Goal: Task Accomplishment & Management: Manage account settings

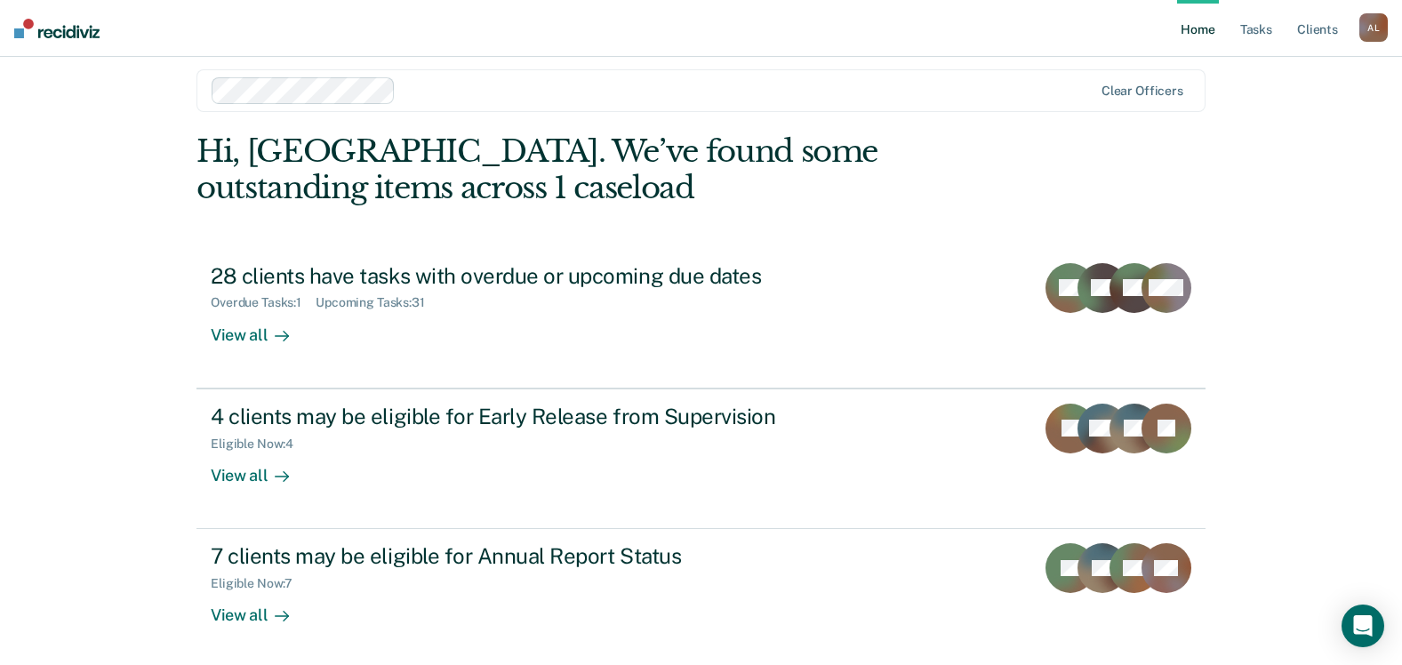
scroll to position [20, 0]
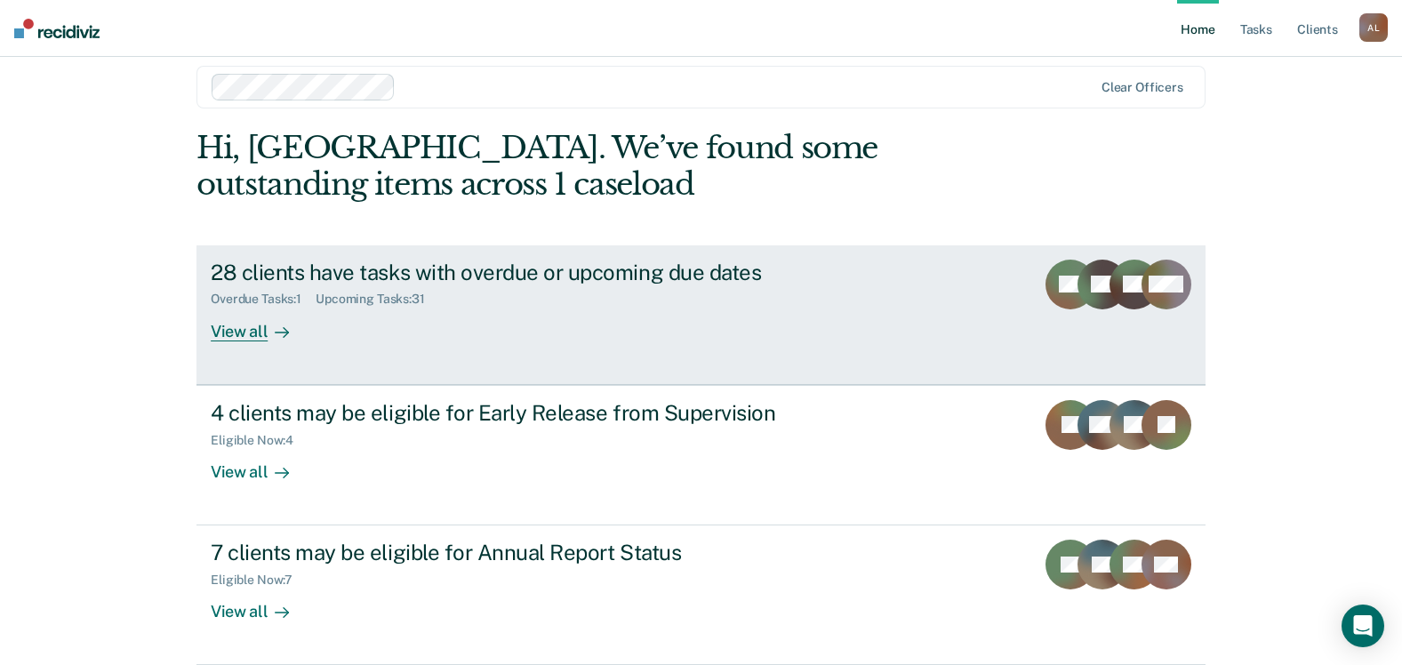
click at [276, 329] on icon at bounding box center [282, 332] width 14 height 14
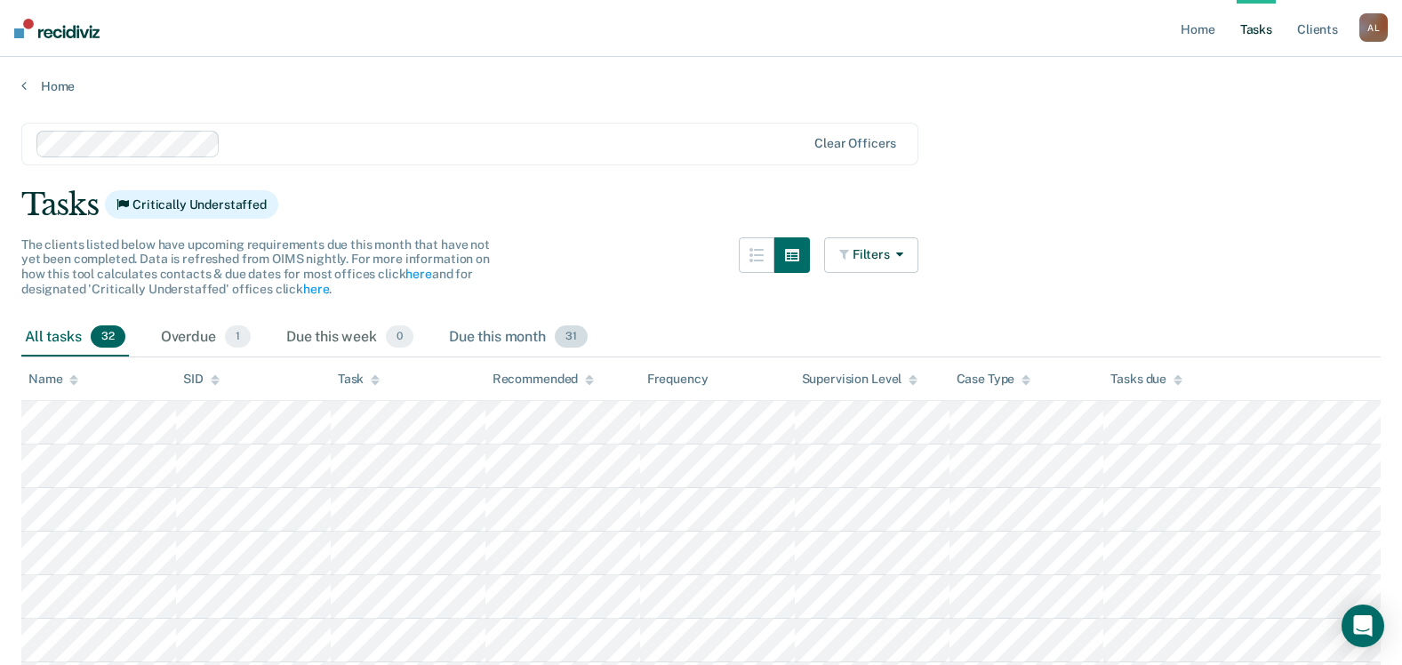
click at [577, 340] on span "31" at bounding box center [571, 336] width 33 height 23
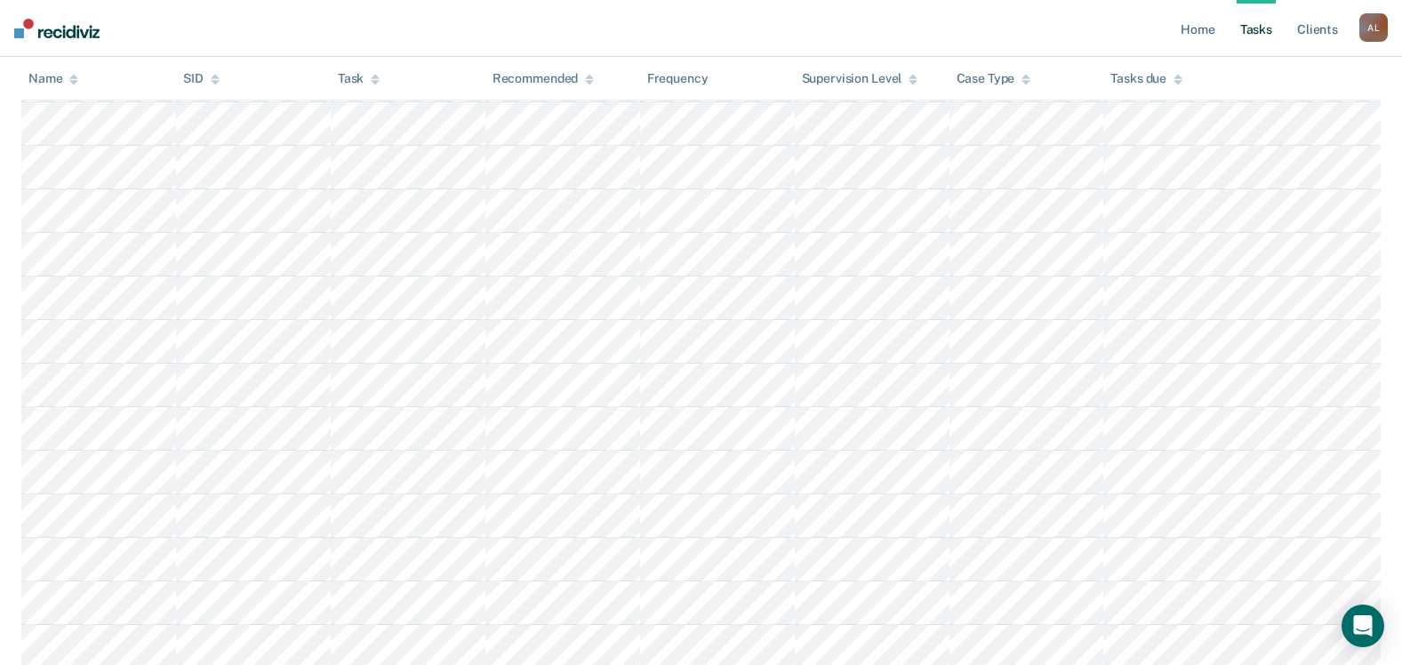
scroll to position [1269, 0]
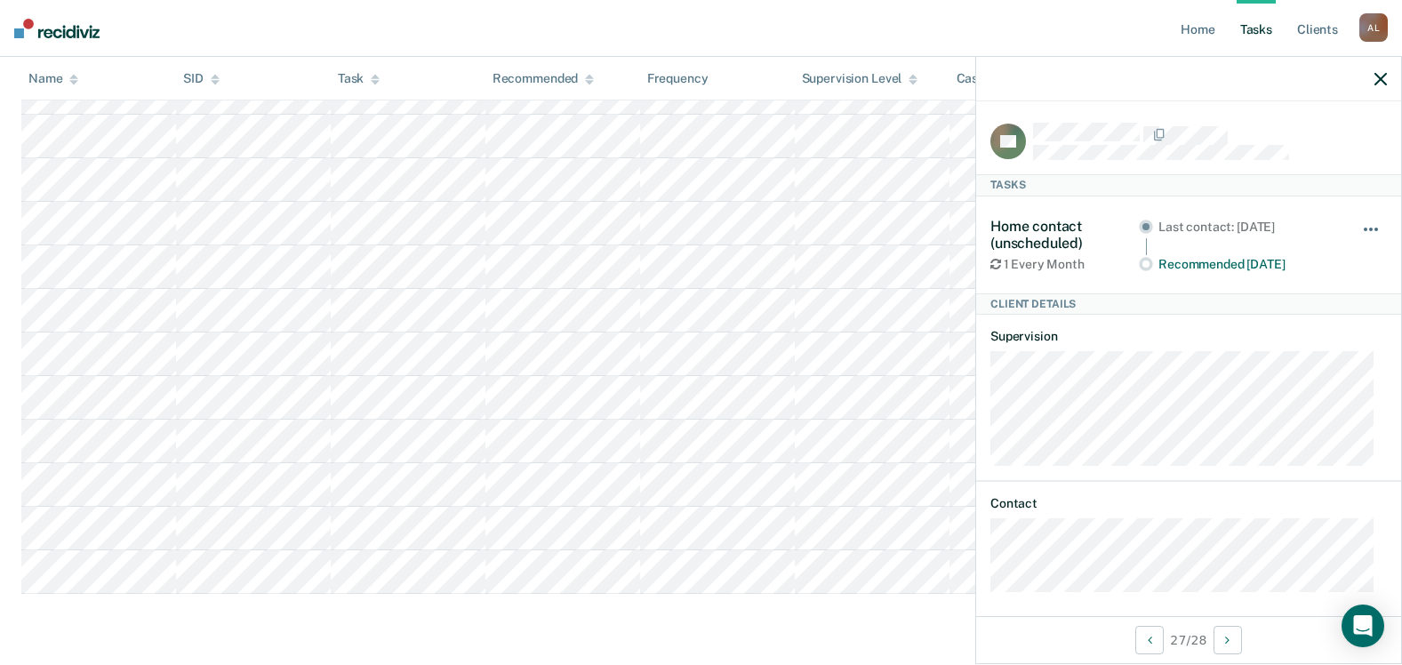
click at [1358, 229] on button "button" at bounding box center [1372, 238] width 30 height 28
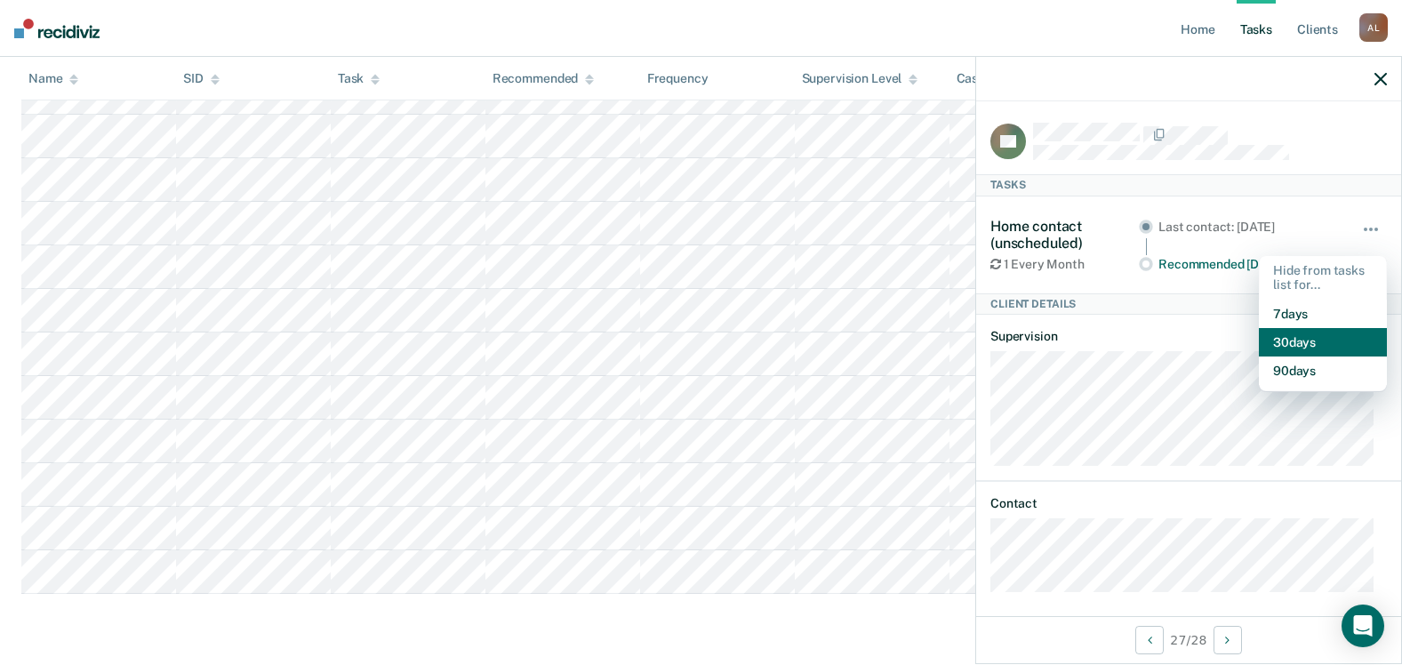
click at [1301, 346] on button "30 days" at bounding box center [1323, 342] width 128 height 28
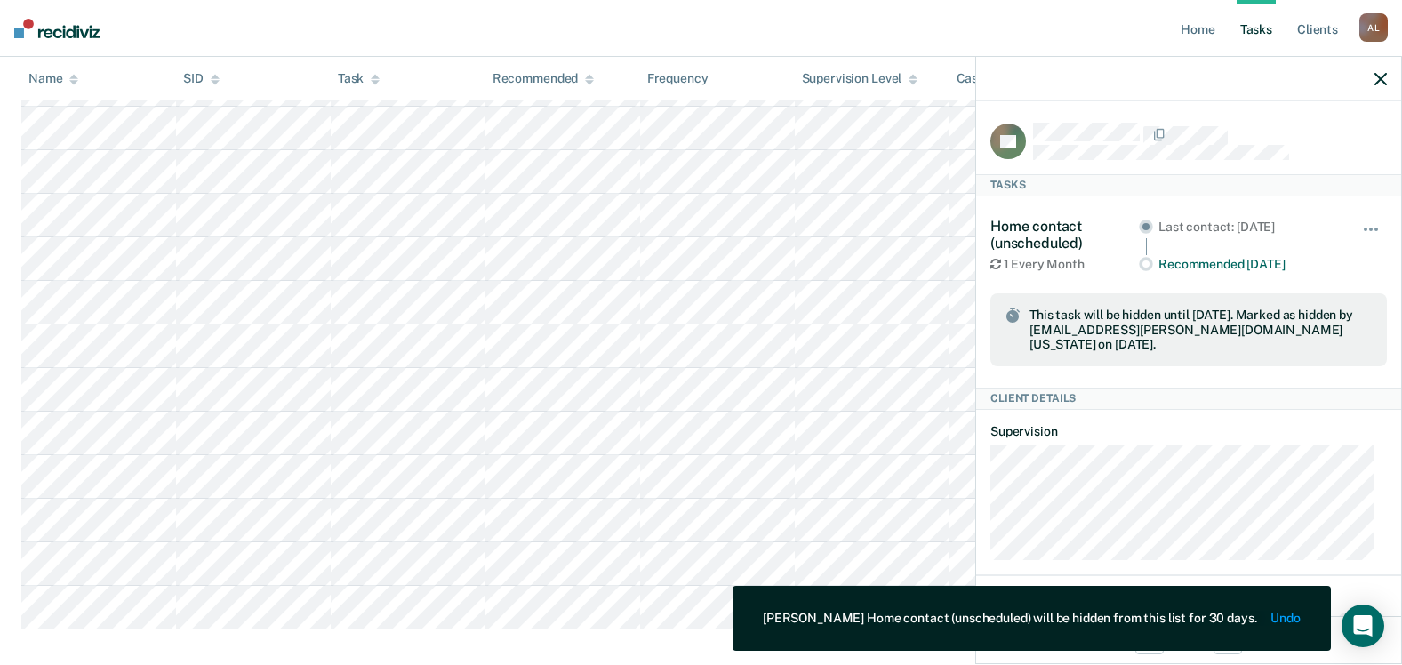
scroll to position [1047, 0]
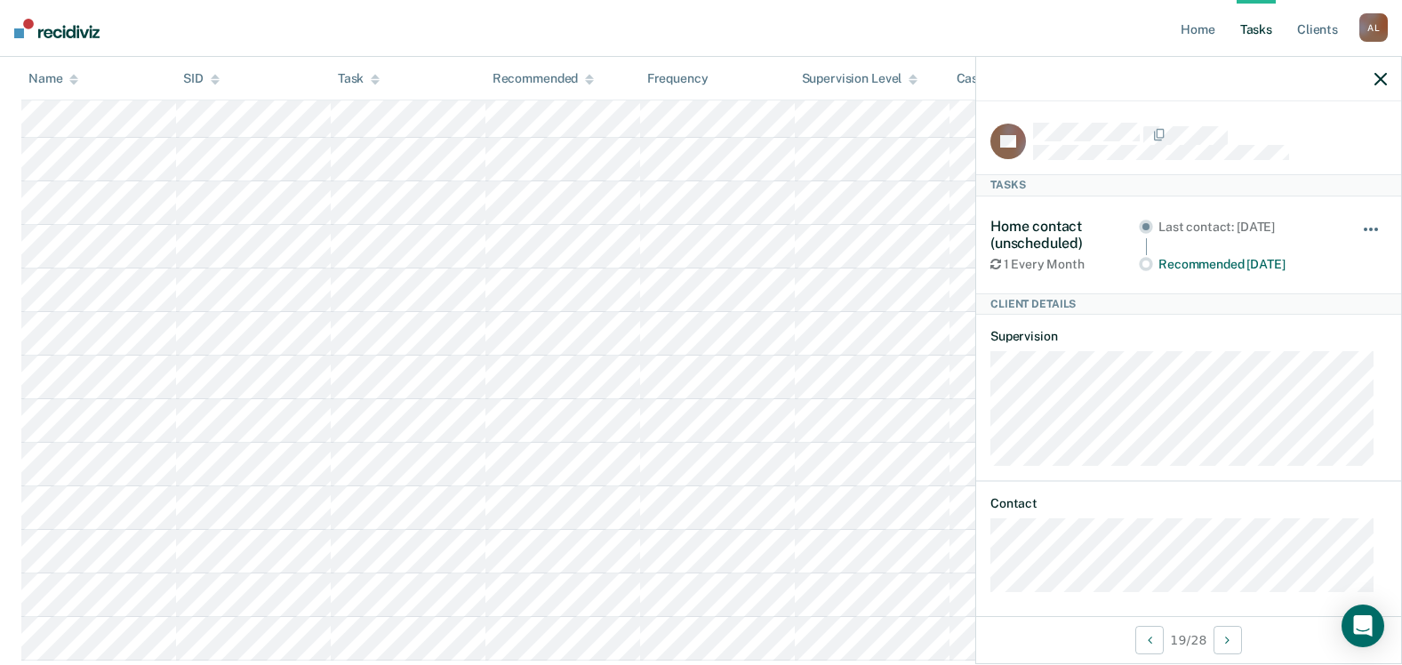
click at [1365, 228] on button "button" at bounding box center [1372, 238] width 30 height 28
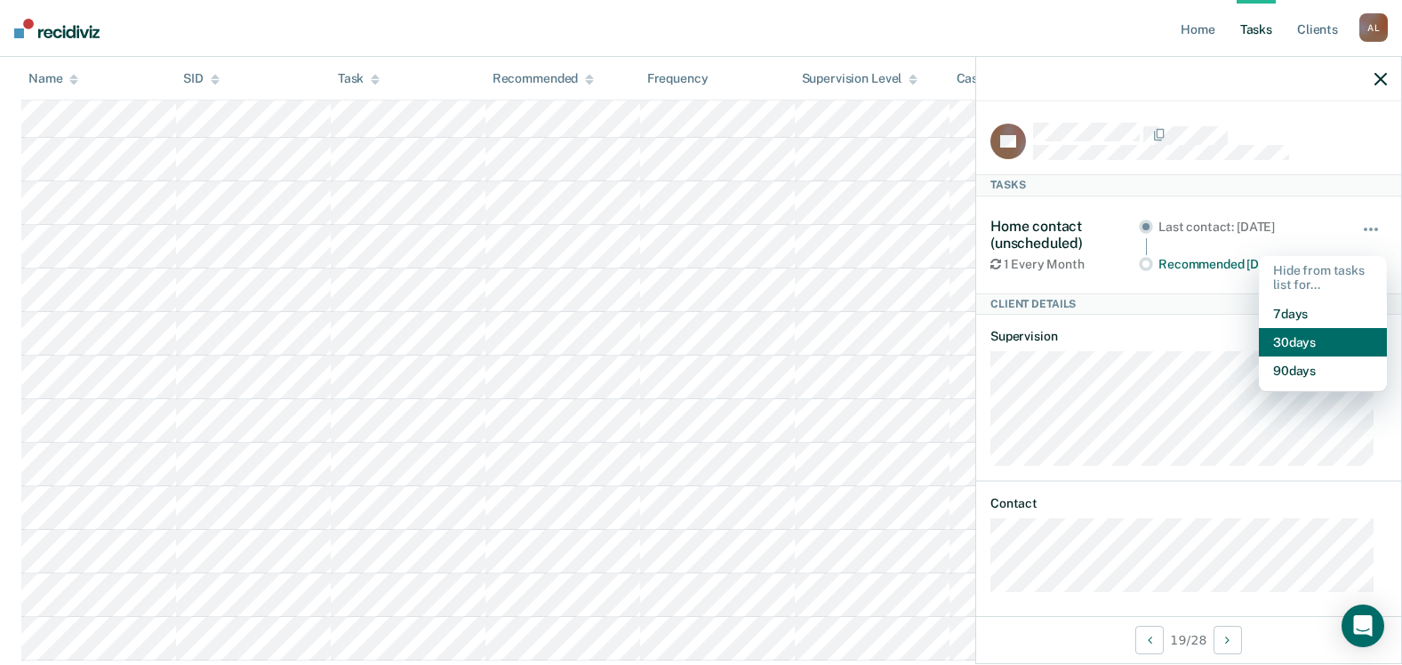
click at [1296, 348] on button "30 days" at bounding box center [1323, 342] width 128 height 28
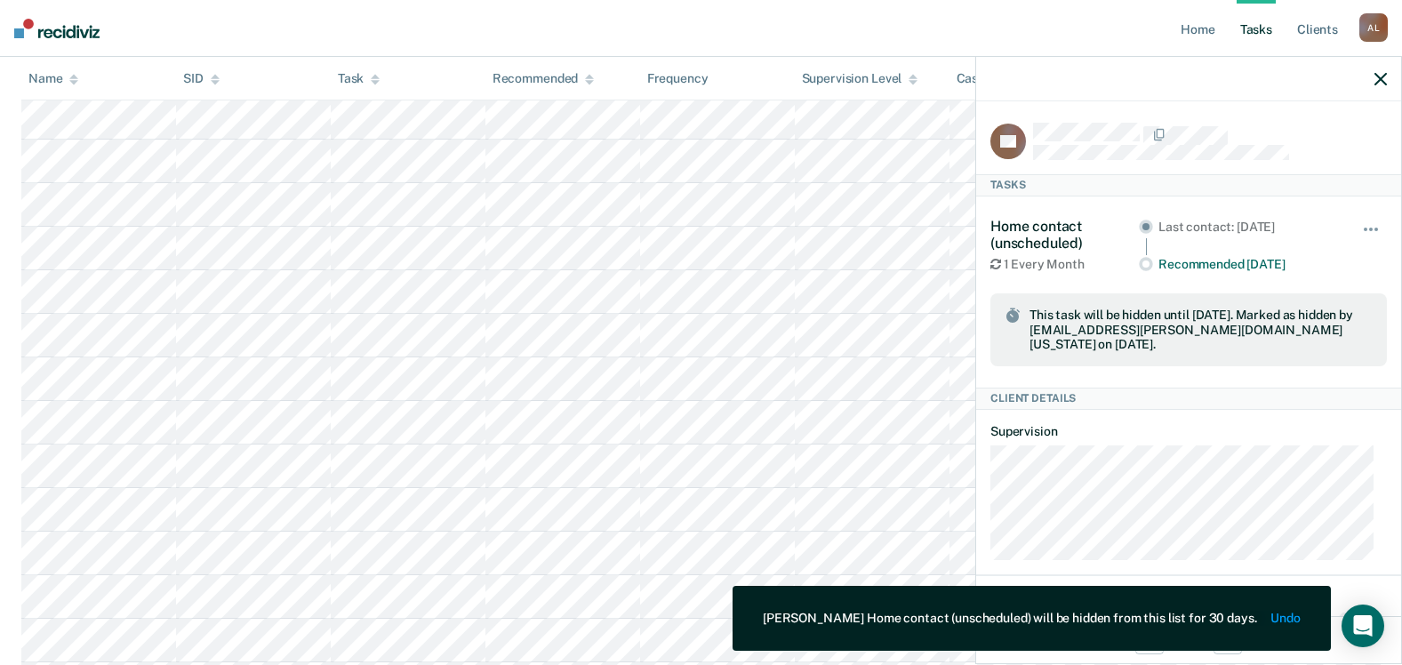
scroll to position [869, 0]
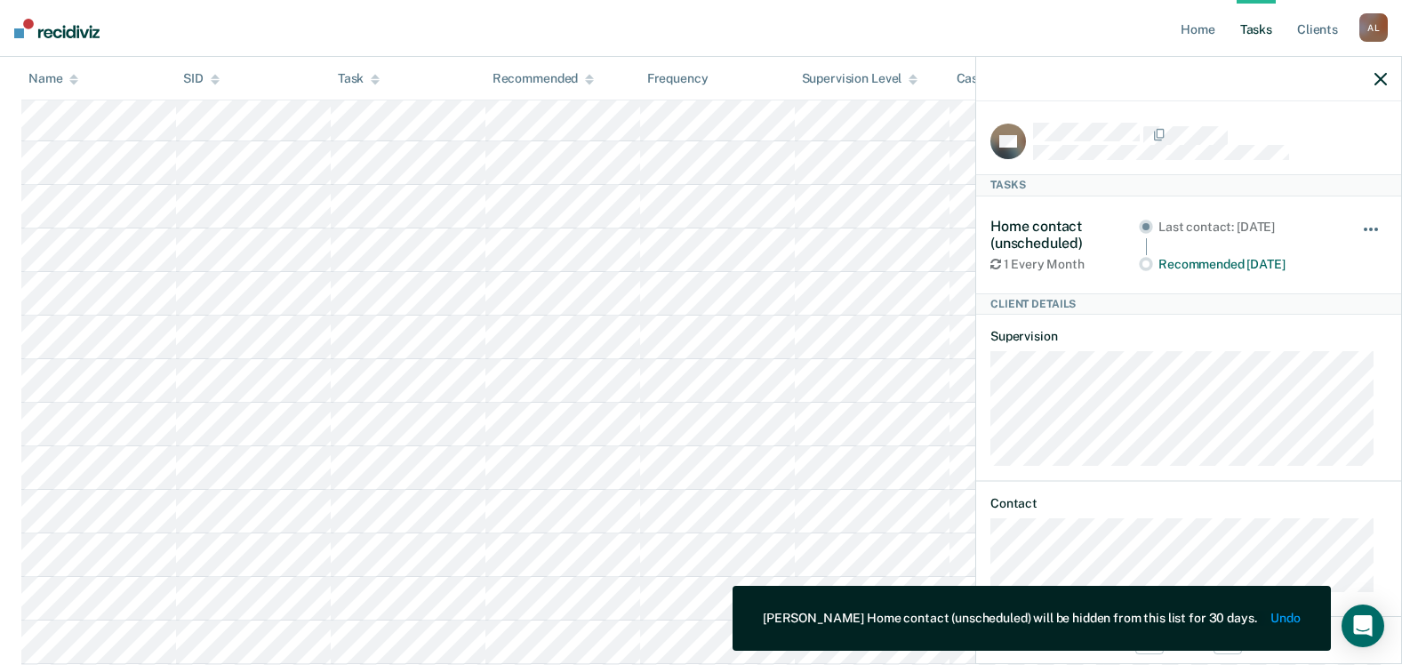
click at [1374, 228] on span "button" at bounding box center [1376, 230] width 4 height 4
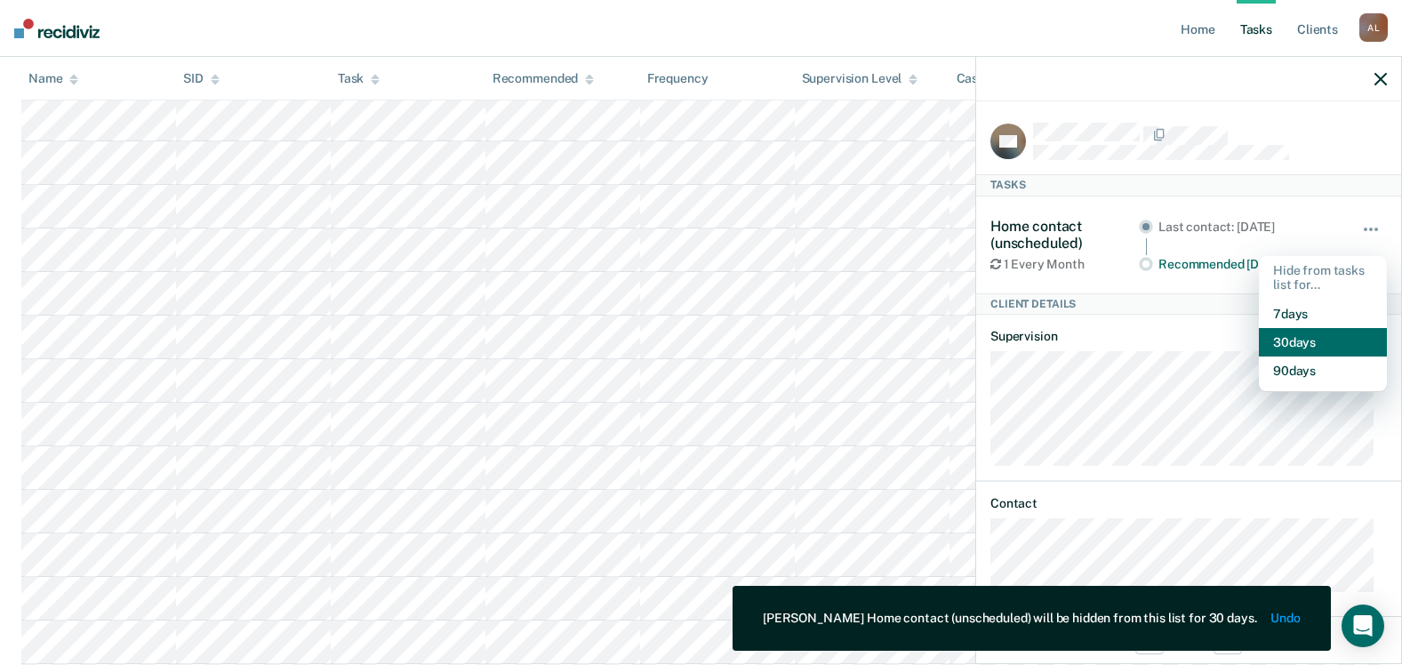
click at [1292, 339] on button "30 days" at bounding box center [1323, 342] width 128 height 28
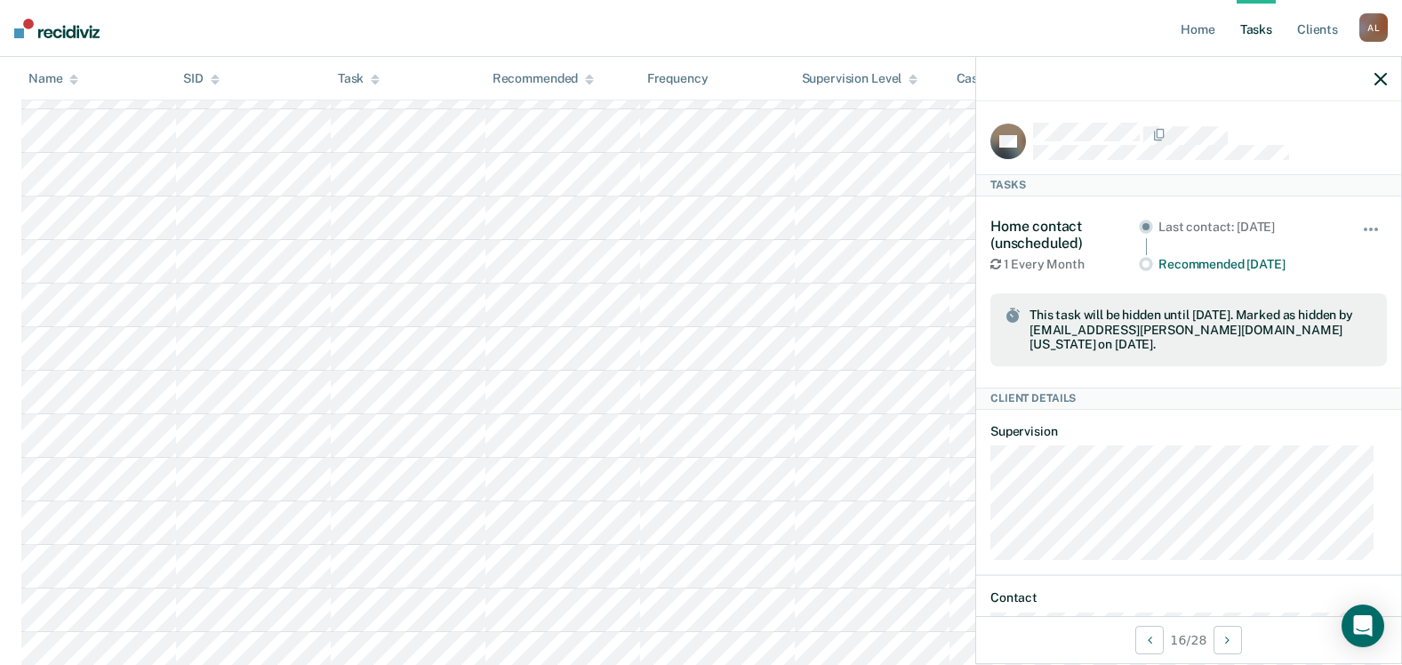
scroll to position [425, 0]
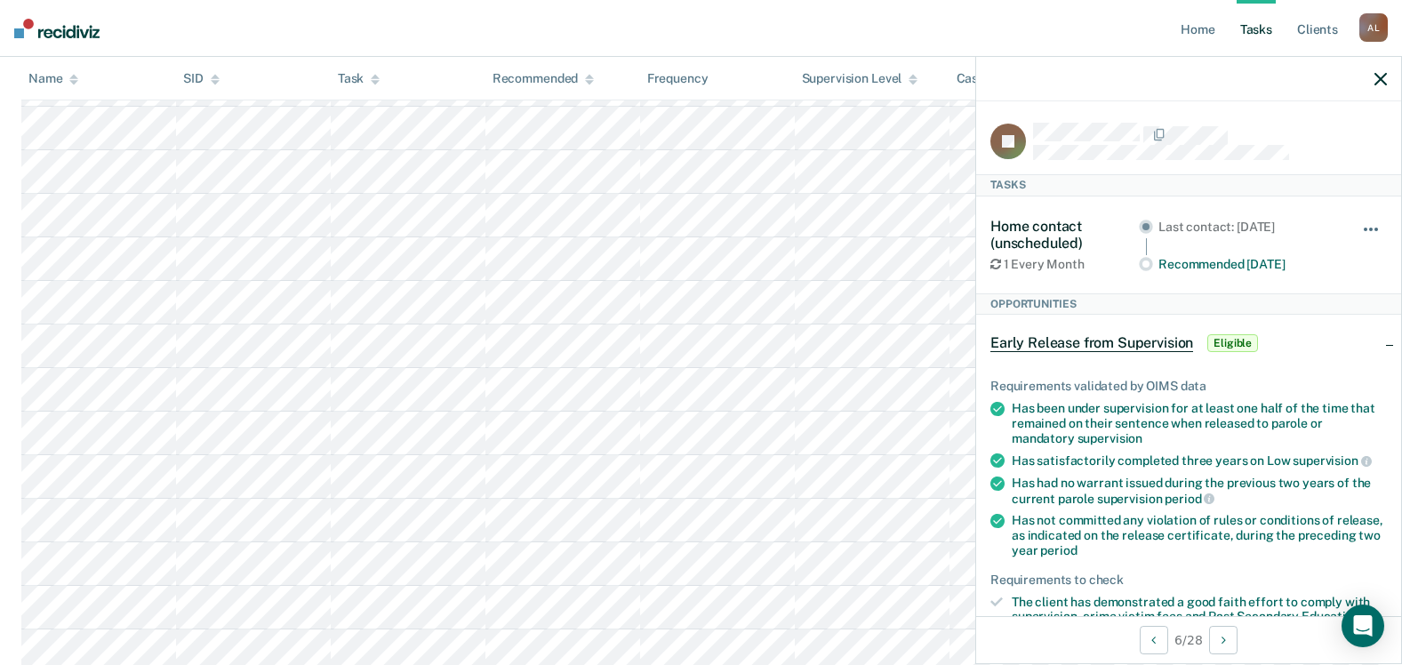
click at [1365, 224] on button "button" at bounding box center [1372, 238] width 30 height 28
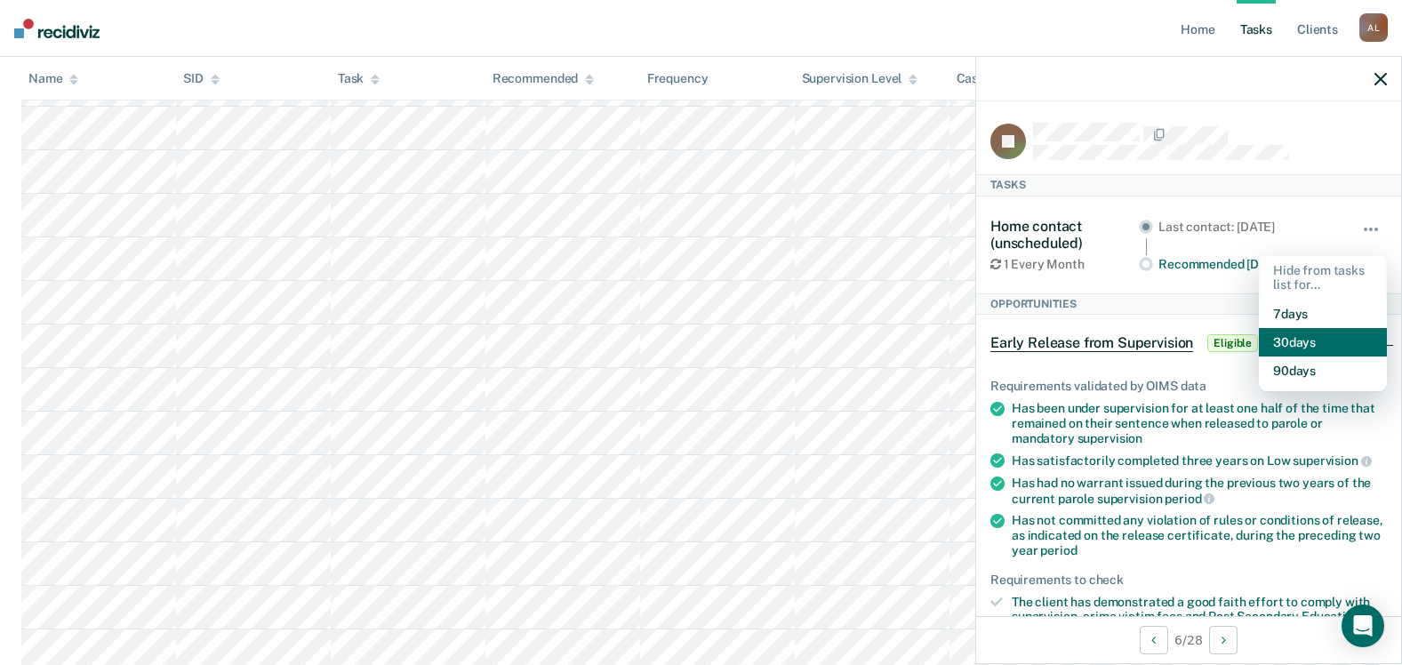
click at [1312, 336] on button "30 days" at bounding box center [1323, 342] width 128 height 28
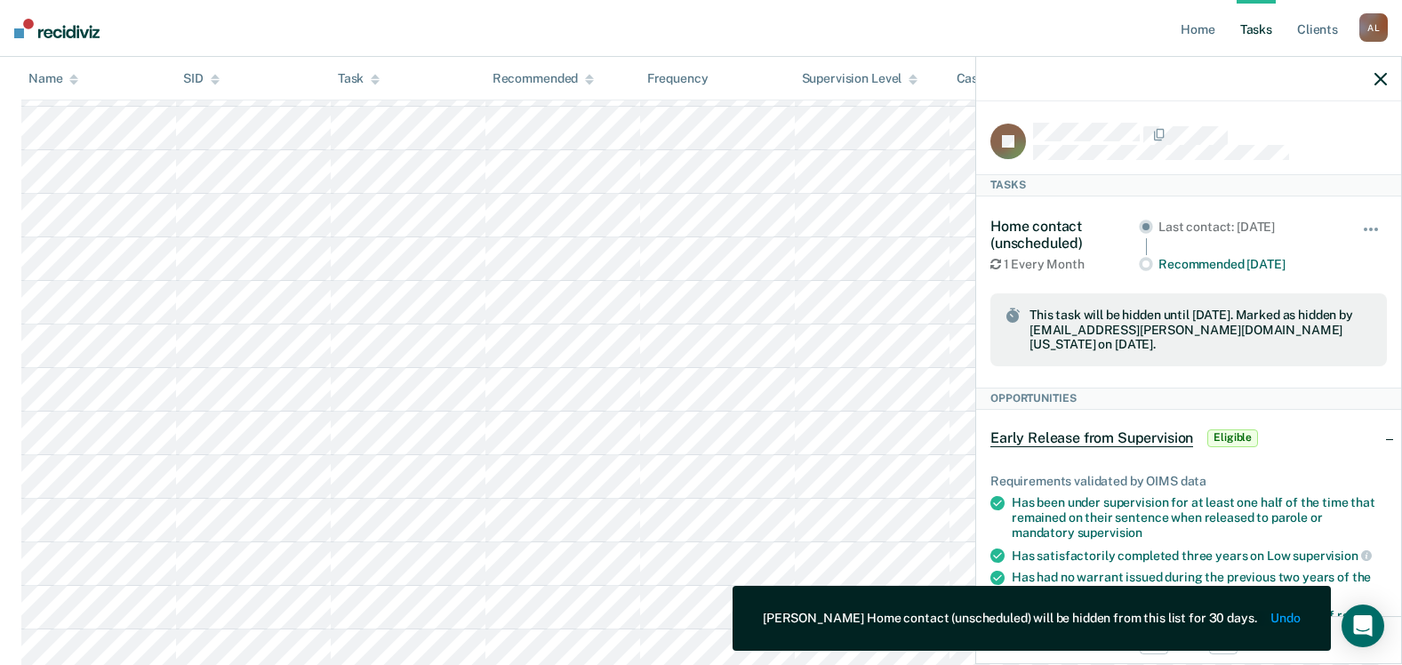
click at [1368, 440] on div "Early Release from Supervision Eligible" at bounding box center [1188, 438] width 425 height 57
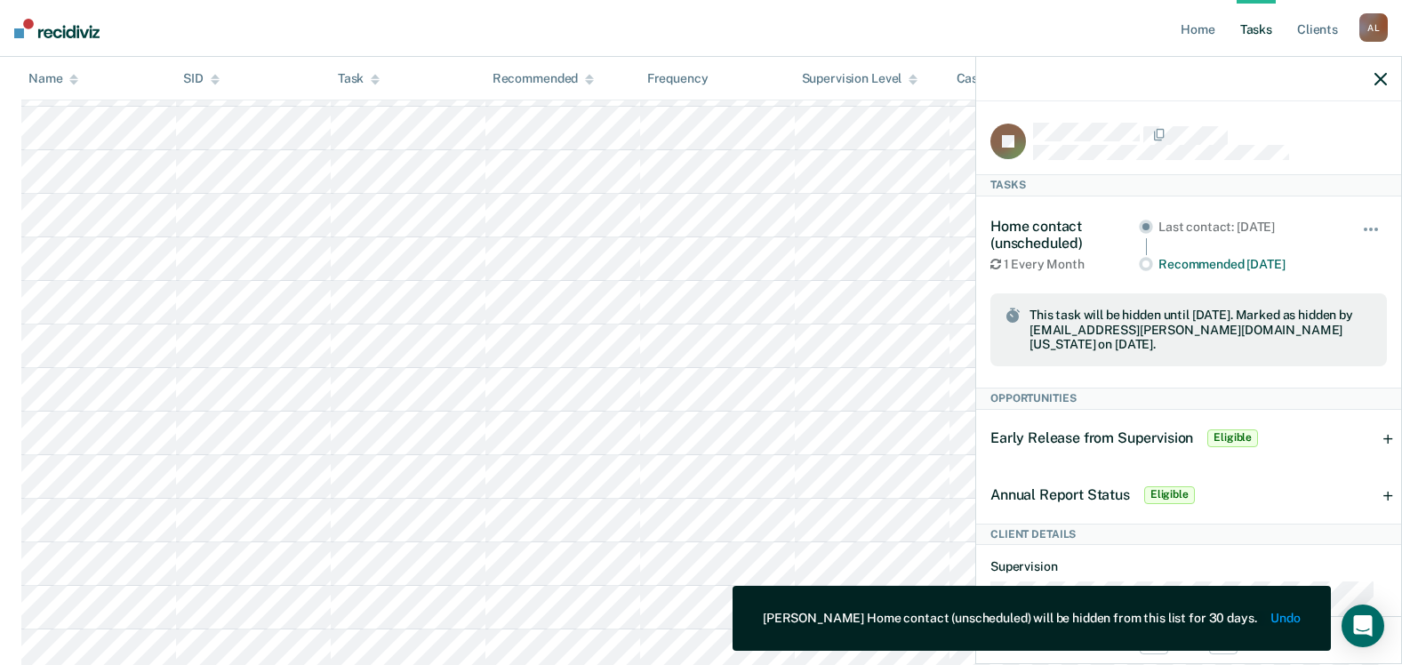
click at [1366, 484] on div "Annual Report Status Eligible" at bounding box center [1188, 495] width 425 height 57
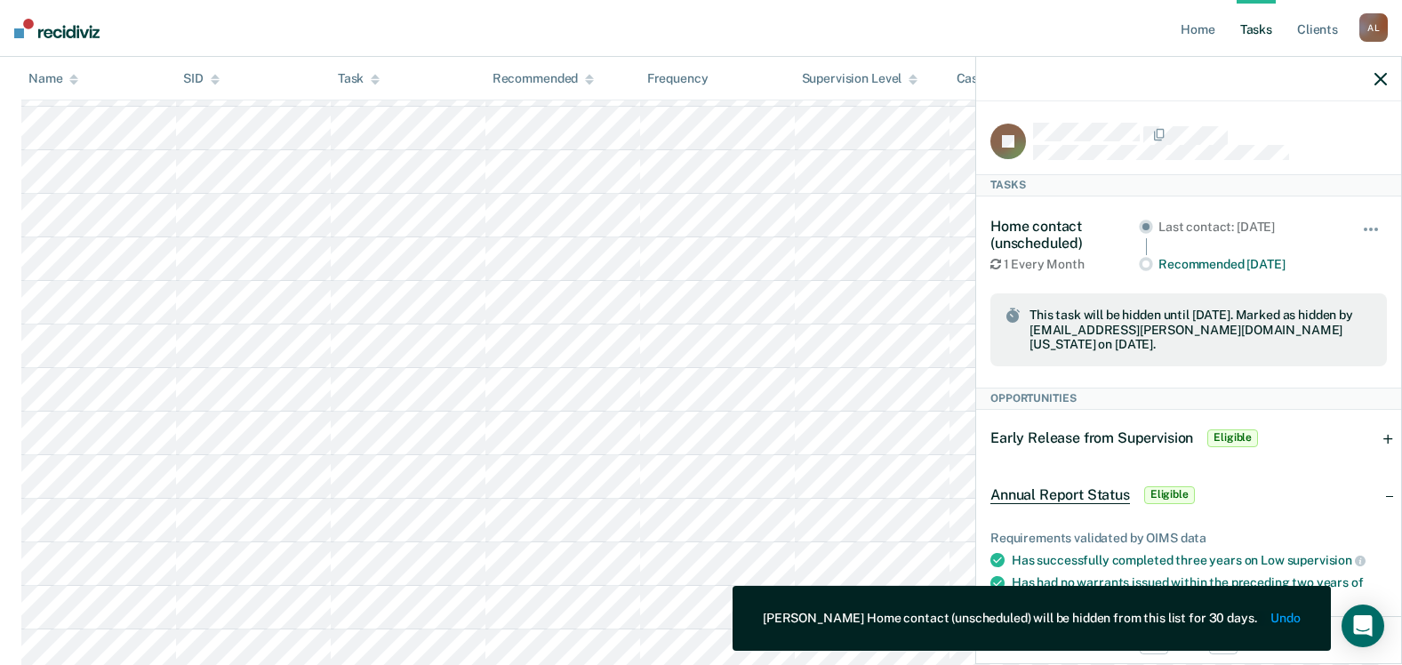
click at [1366, 484] on div "Annual Report Status Eligible" at bounding box center [1188, 495] width 425 height 57
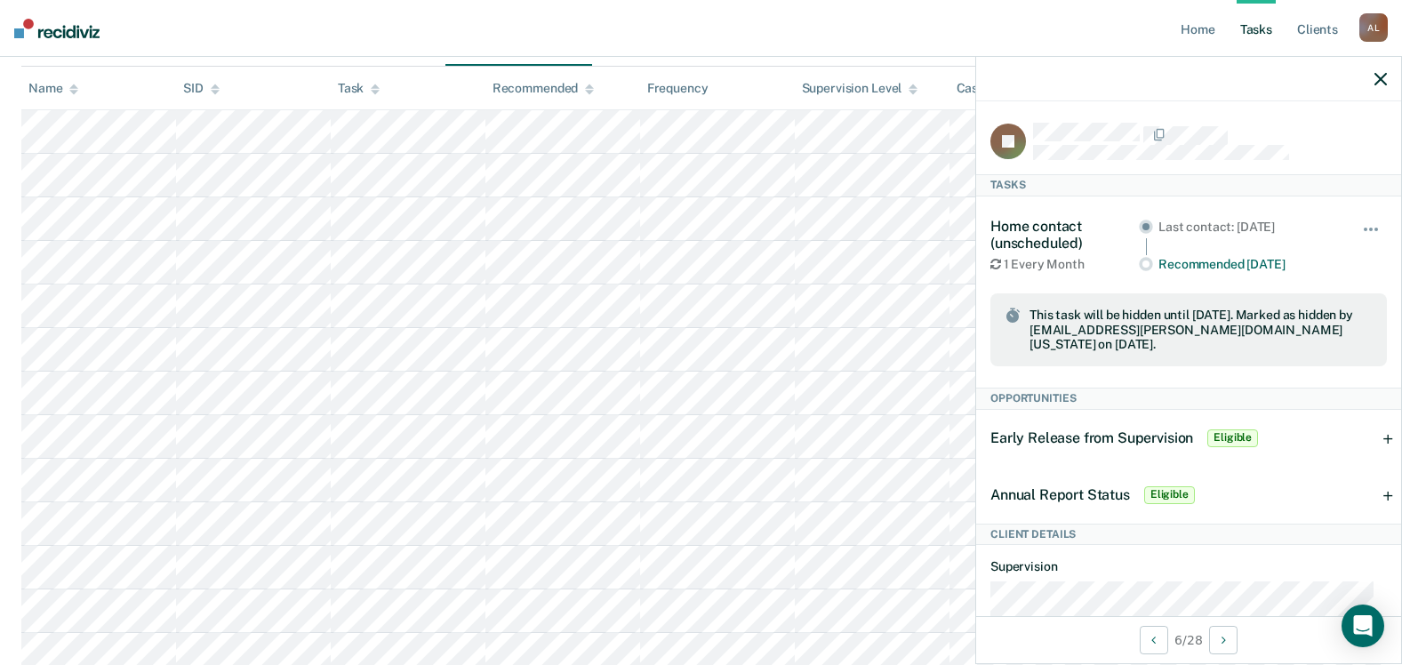
scroll to position [247, 0]
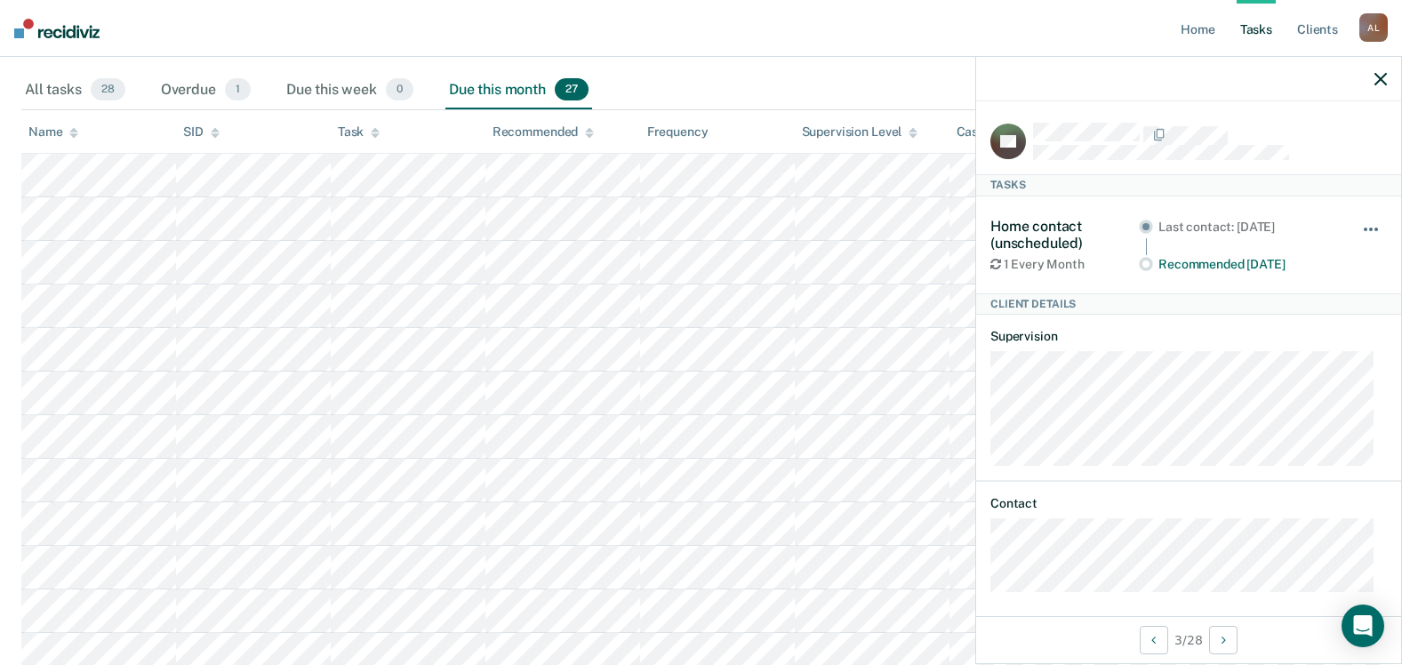
click at [1358, 230] on button "button" at bounding box center [1372, 238] width 30 height 28
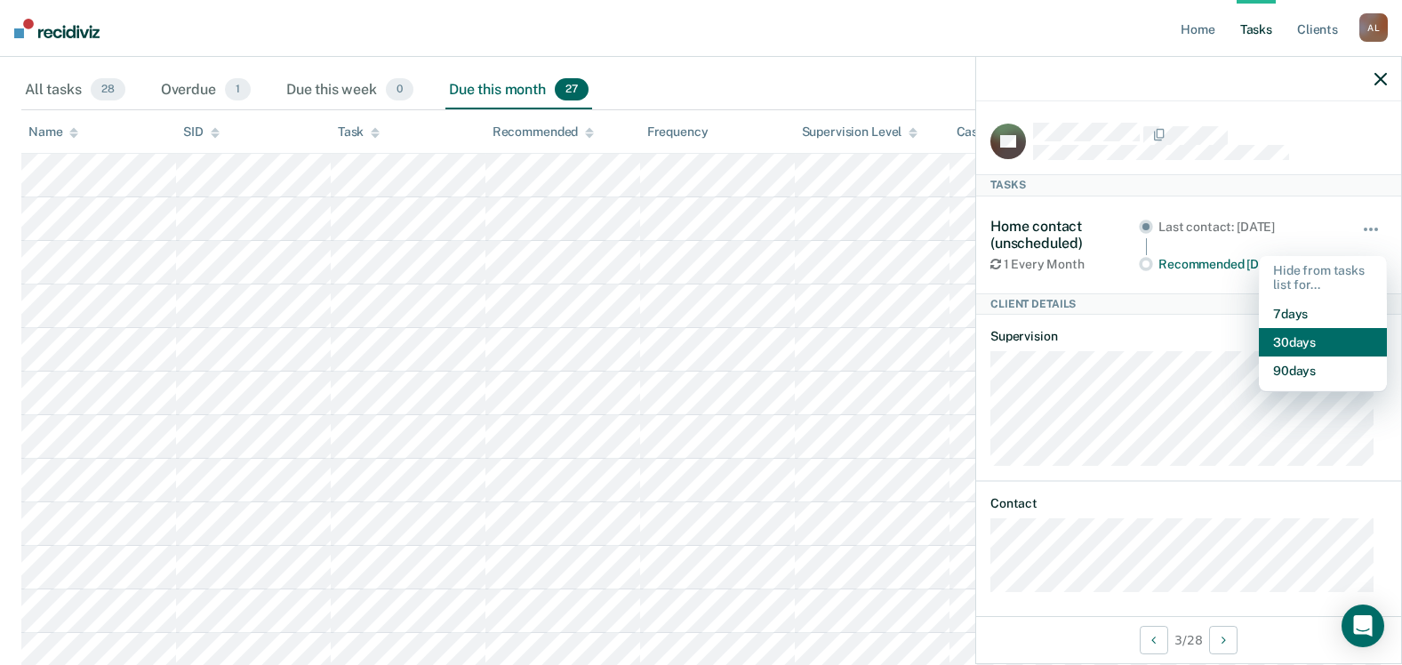
click at [1313, 337] on button "30 days" at bounding box center [1323, 342] width 128 height 28
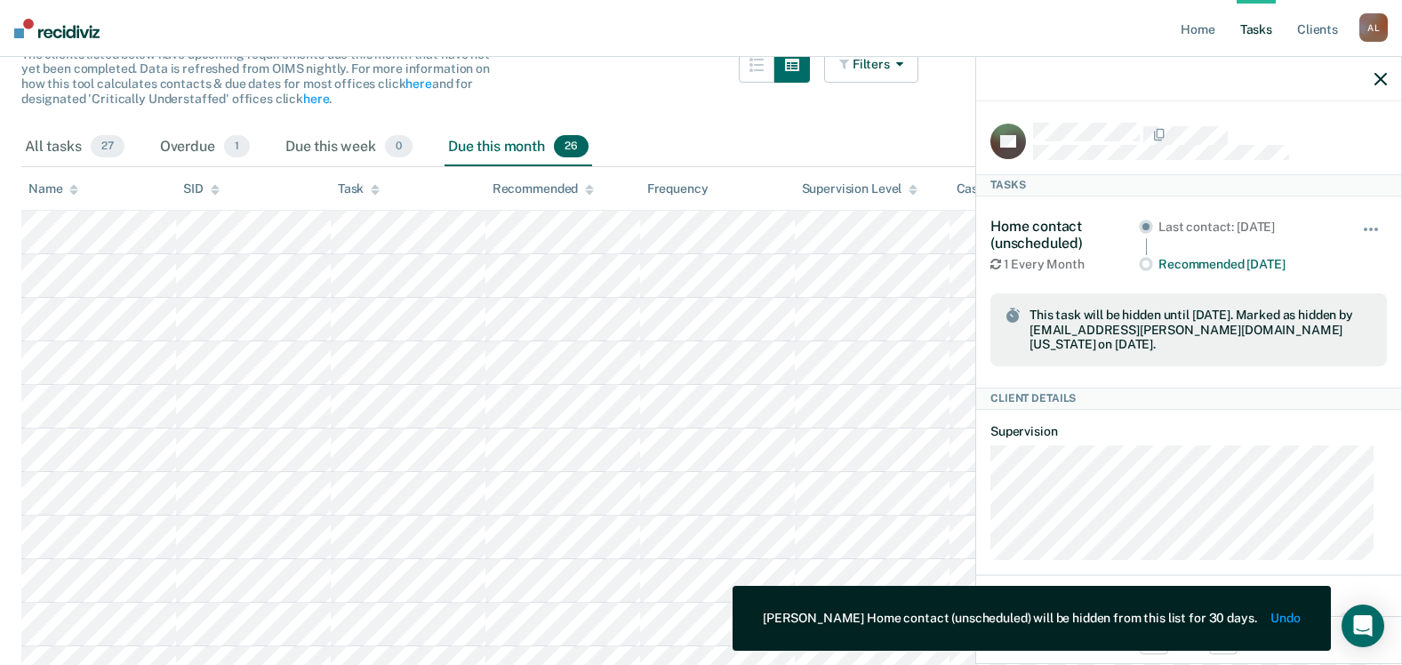
scroll to position [158, 0]
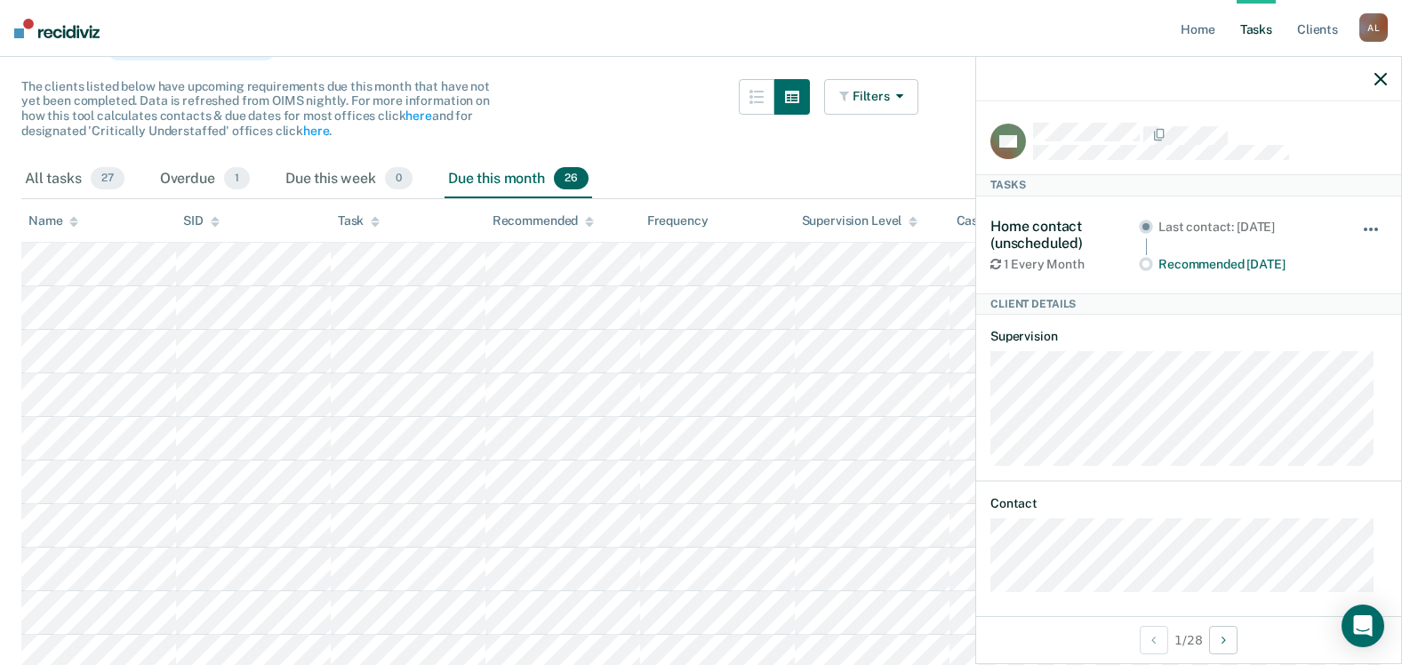
click at [1357, 224] on button "button" at bounding box center [1372, 238] width 30 height 28
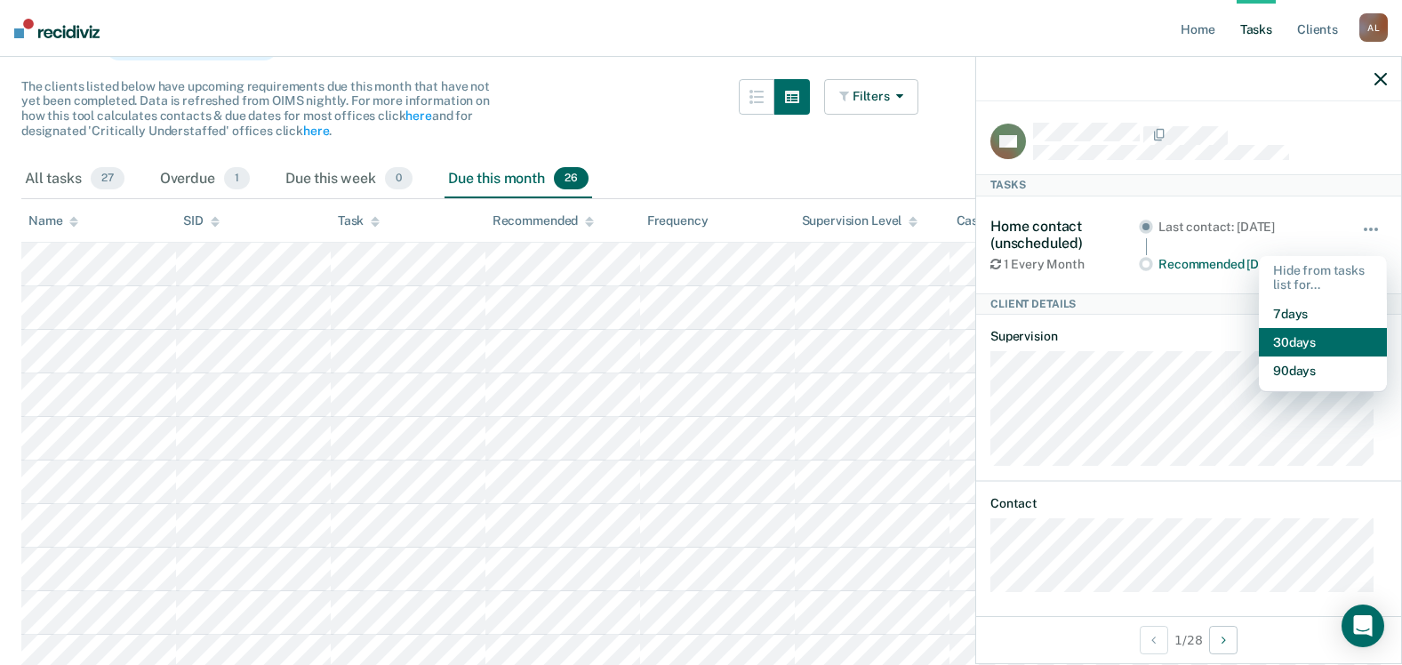
click at [1300, 340] on button "30 days" at bounding box center [1323, 342] width 128 height 28
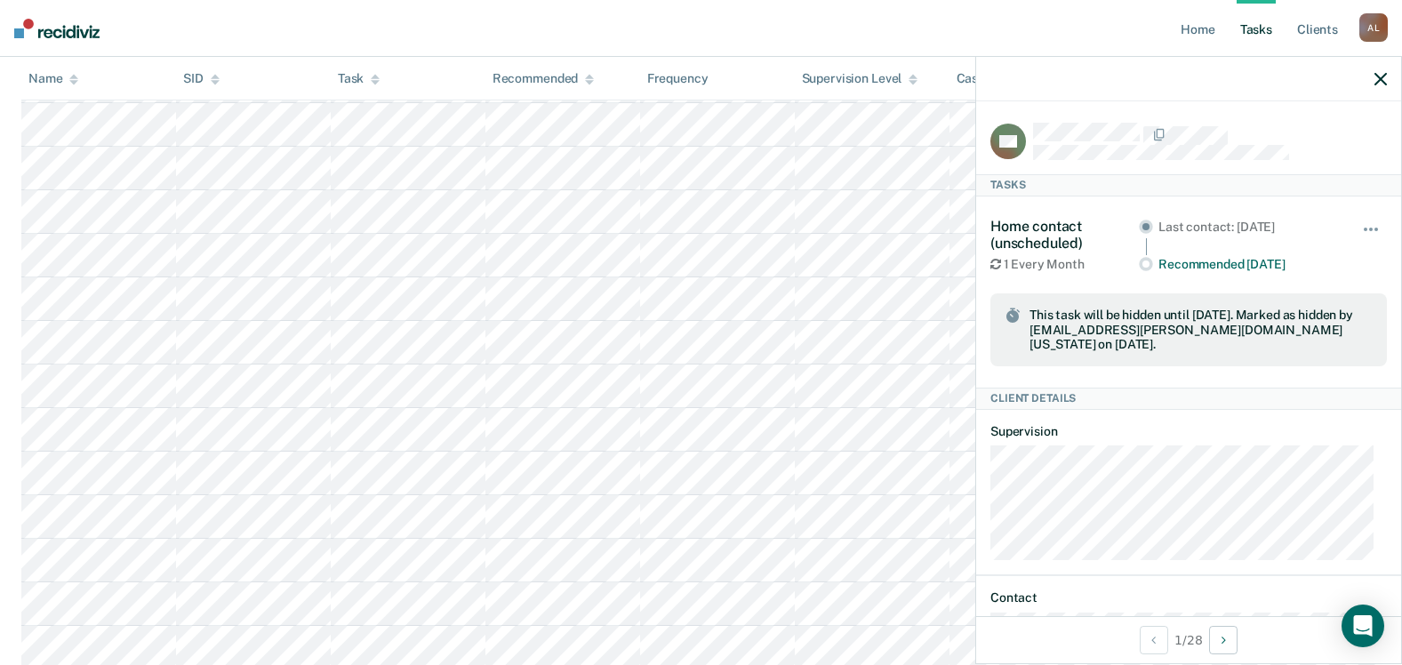
scroll to position [296, 0]
click at [1377, 82] on icon "button" at bounding box center [1380, 79] width 12 height 12
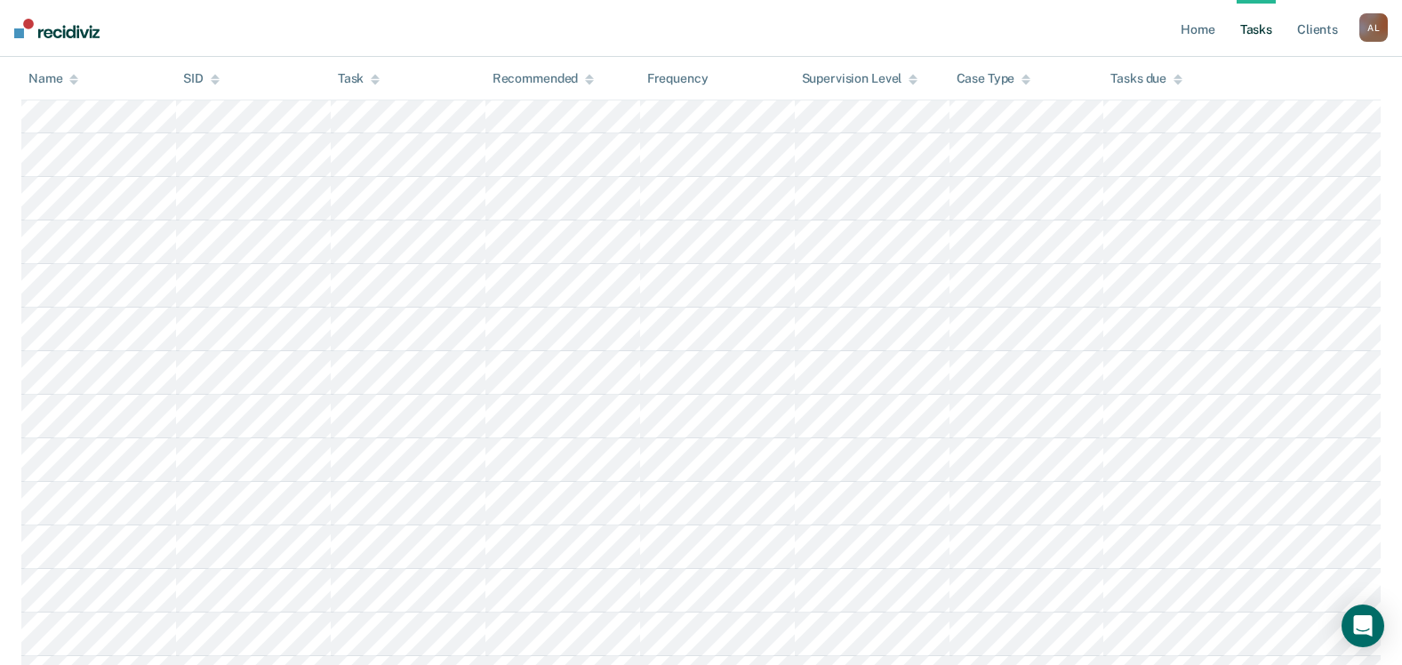
scroll to position [711, 0]
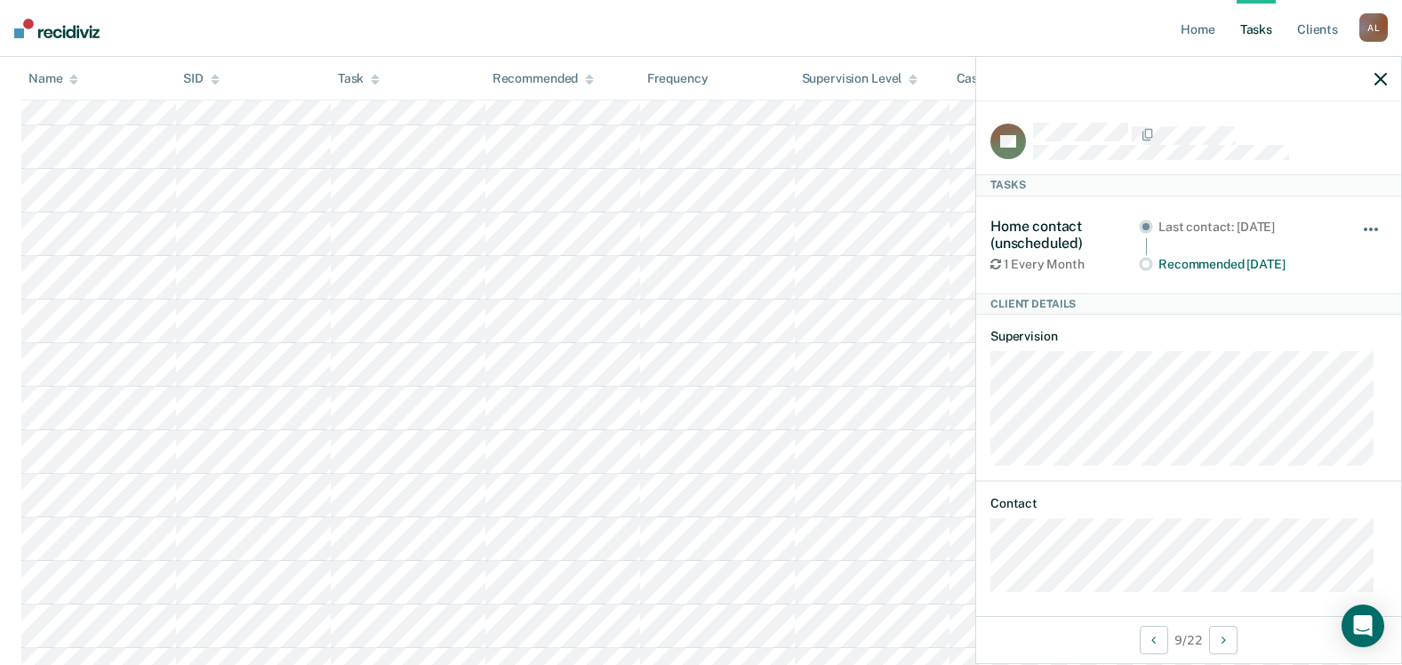
click at [1360, 233] on button "button" at bounding box center [1372, 238] width 30 height 28
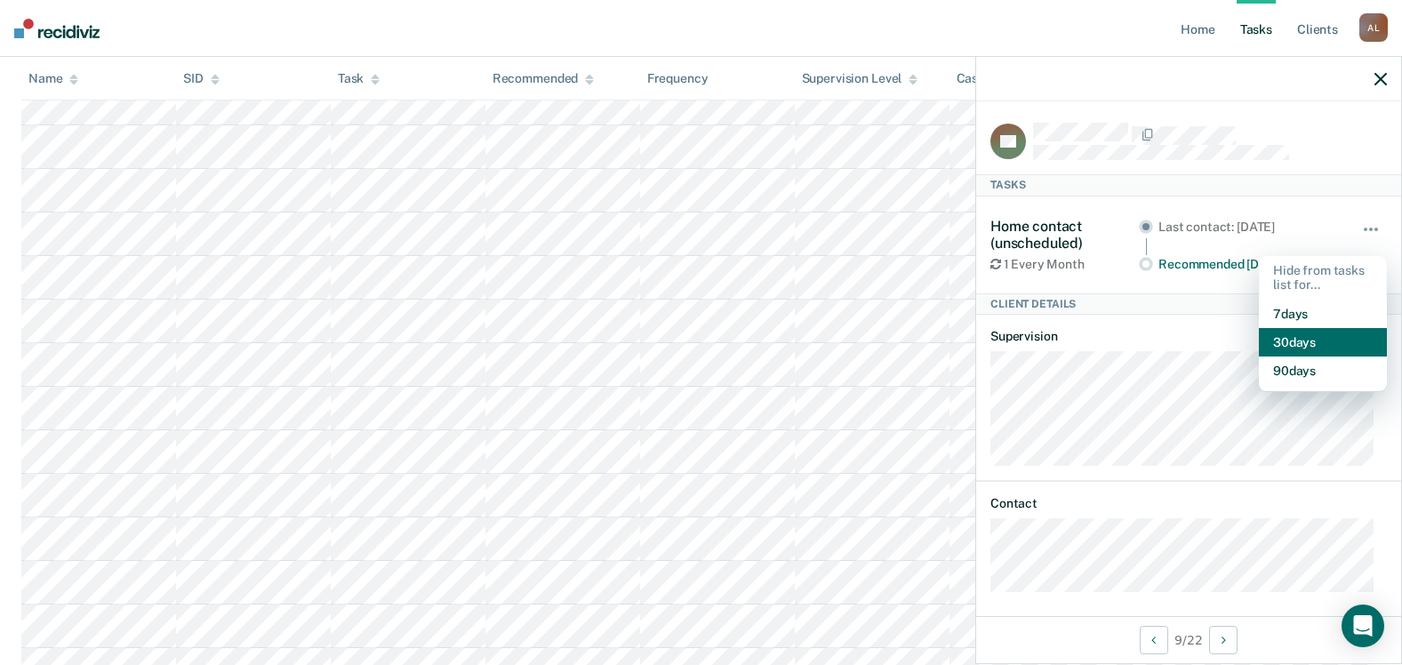
click at [1314, 334] on button "30 days" at bounding box center [1323, 342] width 128 height 28
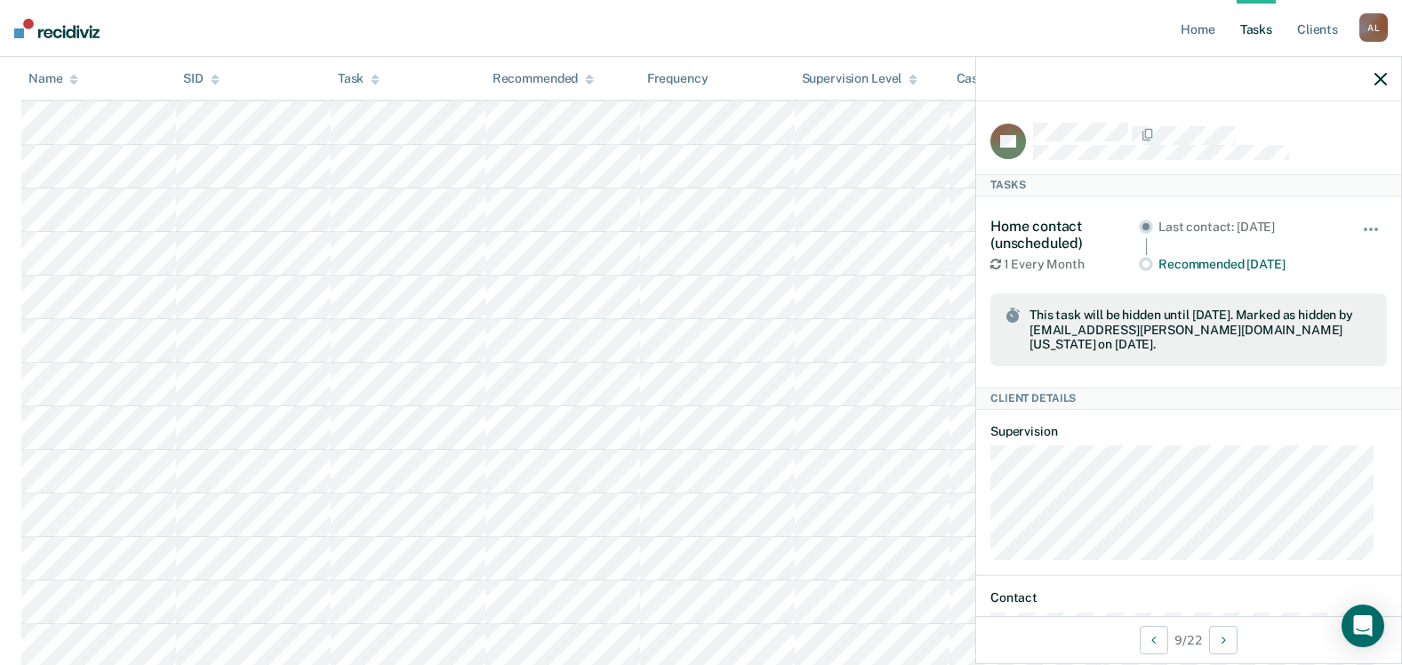
scroll to position [341, 0]
drag, startPoint x: 1378, startPoint y: 76, endPoint x: 1369, endPoint y: 84, distance: 12.6
click at [1378, 76] on icon "button" at bounding box center [1380, 79] width 12 height 12
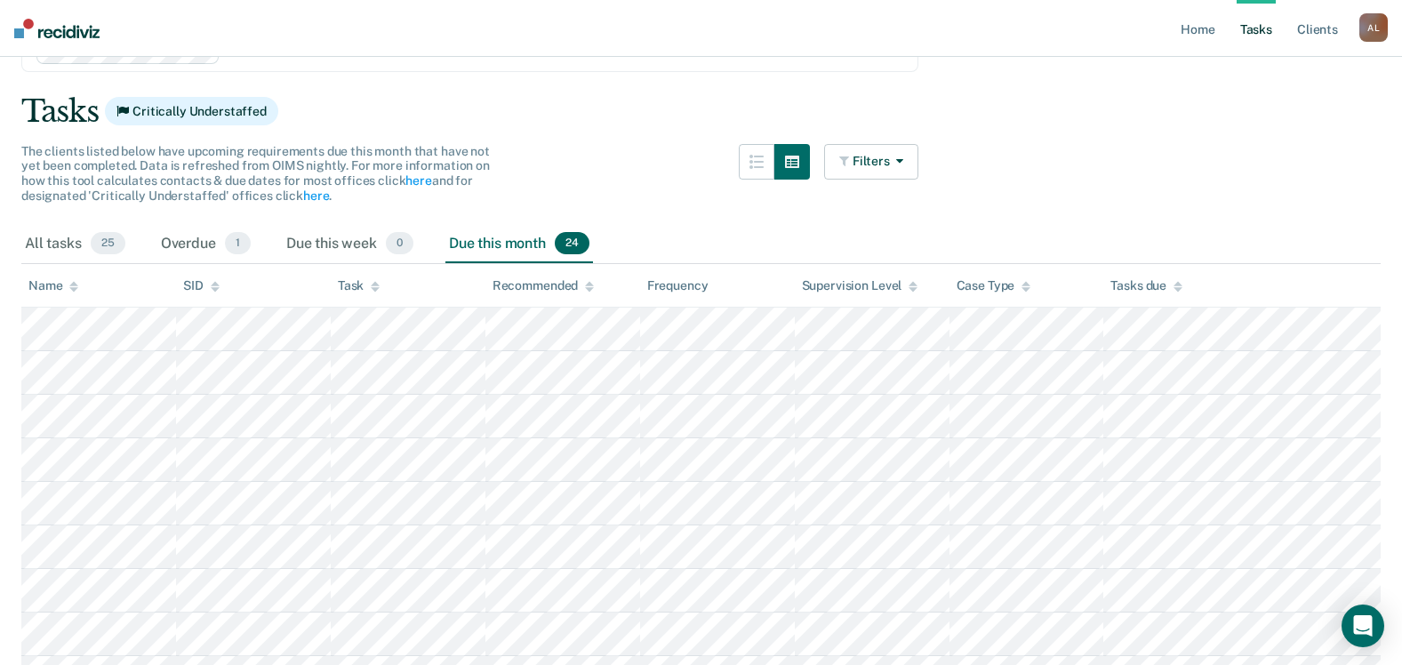
scroll to position [267, 0]
